Goal: Information Seeking & Learning: Learn about a topic

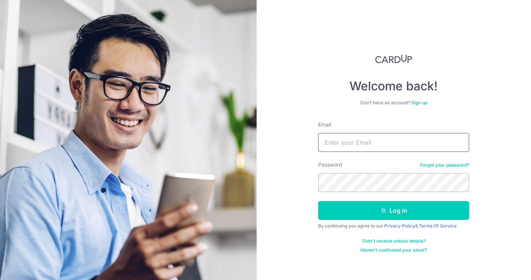
type input "[EMAIL_ADDRESS][DOMAIN_NAME]"
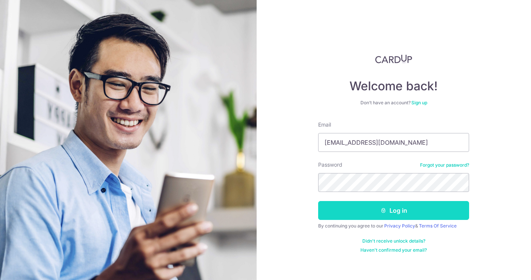
click at [378, 219] on button "Log in" at bounding box center [393, 210] width 151 height 19
click at [407, 208] on button "Log in" at bounding box center [393, 210] width 151 height 19
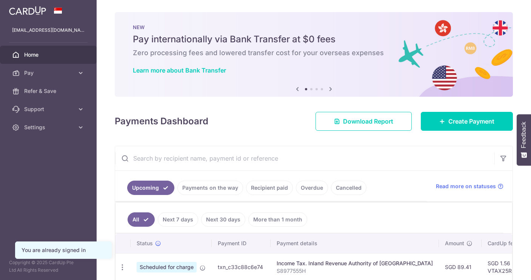
scroll to position [67, 0]
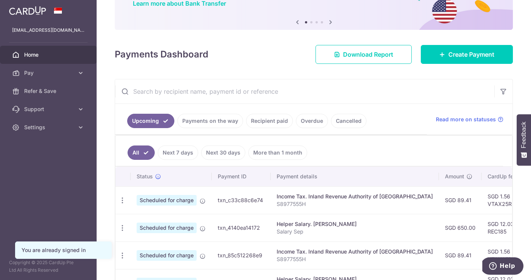
click at [263, 123] on link "Recipient paid" at bounding box center [269, 121] width 47 height 14
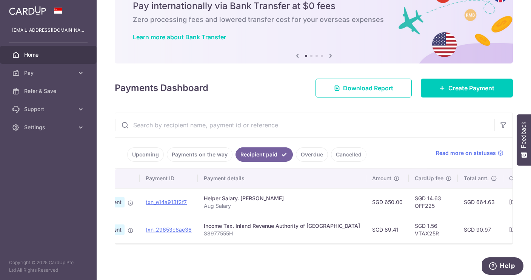
scroll to position [0, 55]
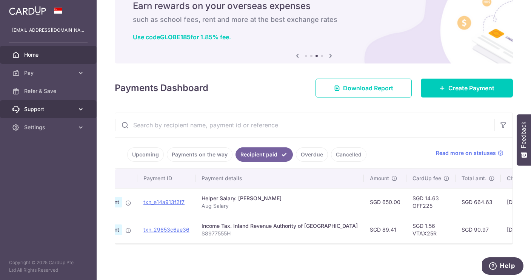
click at [75, 110] on link "Support" at bounding box center [48, 109] width 97 height 18
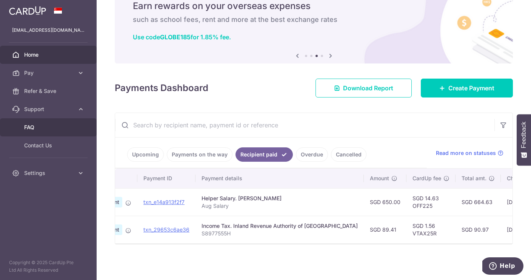
click at [42, 127] on span "FAQ" at bounding box center [49, 127] width 50 height 8
